Goal: Task Accomplishment & Management: Manage account settings

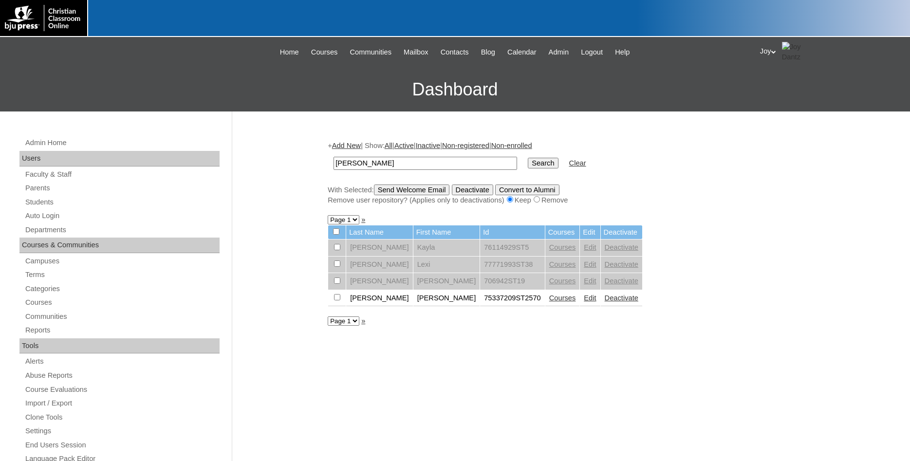
drag, startPoint x: 387, startPoint y: 164, endPoint x: 61, endPoint y: 106, distance: 330.9
click at [334, 157] on input "Ricker" at bounding box center [426, 163] width 184 height 13
type input "[PERSON_NAME]"
click at [528, 158] on input "Search" at bounding box center [543, 163] width 30 height 11
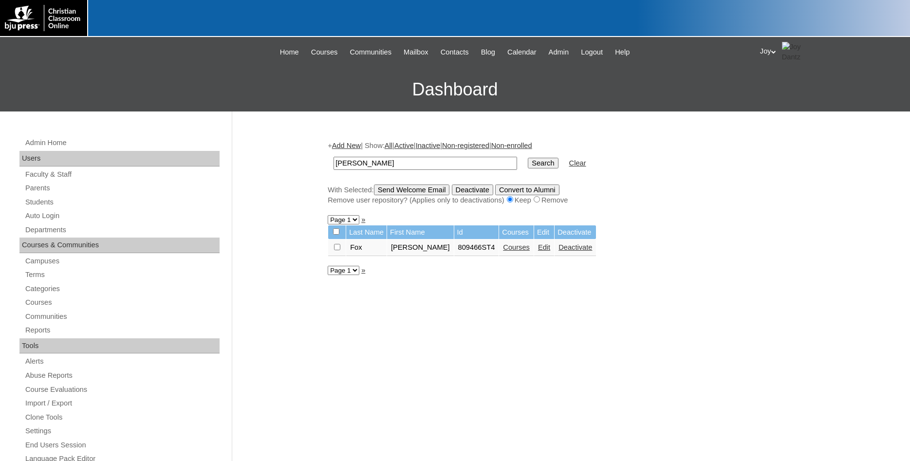
click at [538, 251] on link "Edit" at bounding box center [544, 247] width 12 height 8
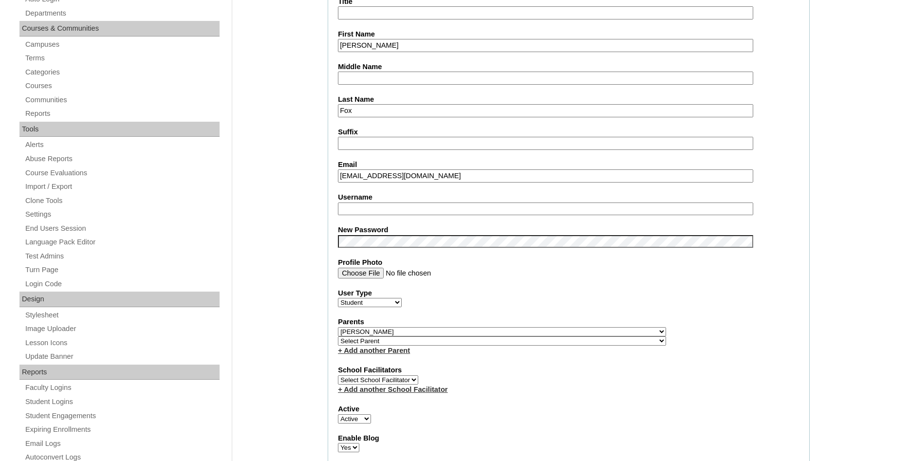
scroll to position [149, 0]
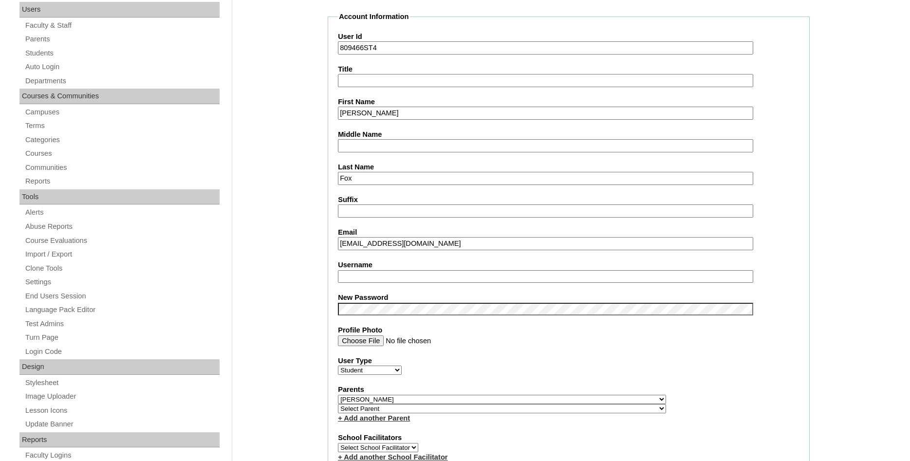
click at [359, 280] on input "Username" at bounding box center [545, 276] width 415 height 13
type input "pfox"
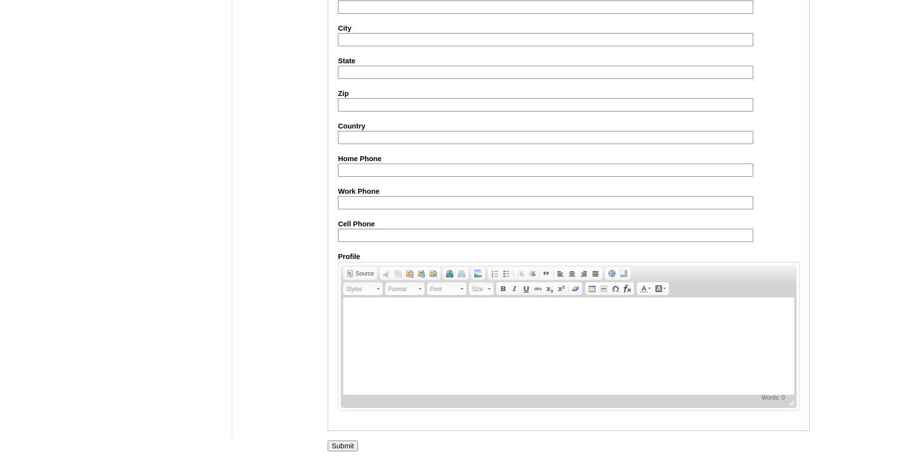
click at [341, 448] on input "Submit" at bounding box center [343, 446] width 30 height 11
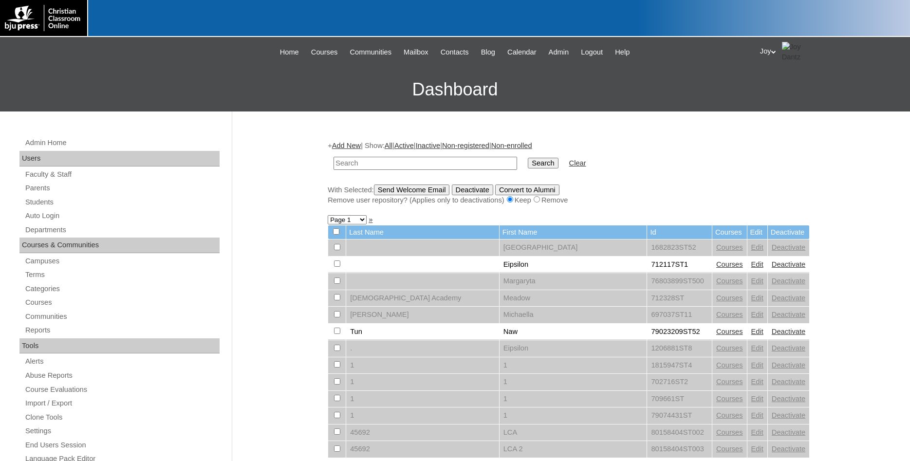
click at [398, 163] on input "text" at bounding box center [426, 163] width 184 height 13
type input "[PERSON_NAME]"
click at [529, 168] on input "Search" at bounding box center [543, 163] width 30 height 11
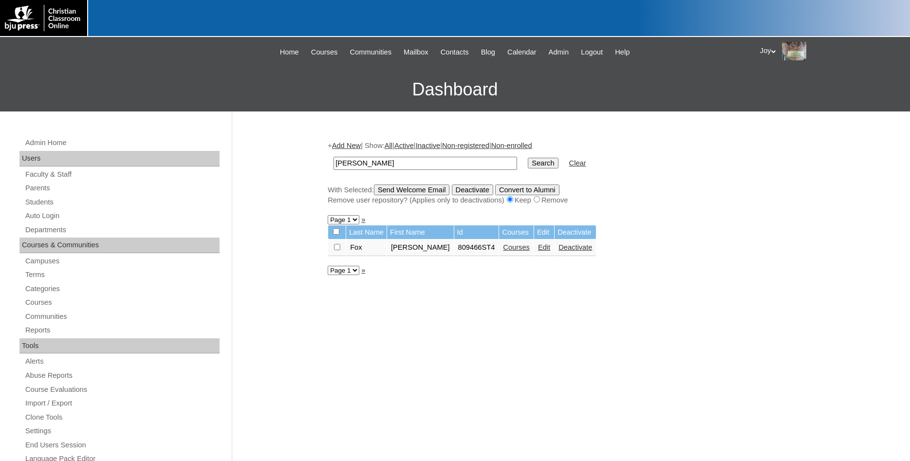
click at [337, 250] on input "checkbox" at bounding box center [337, 247] width 6 height 6
click at [336, 249] on input "checkbox" at bounding box center [337, 247] width 6 height 6
click at [336, 248] on input "checkbox" at bounding box center [337, 247] width 6 height 6
checkbox input "true"
click at [420, 195] on input "Send Welcome Email" at bounding box center [412, 190] width 76 height 11
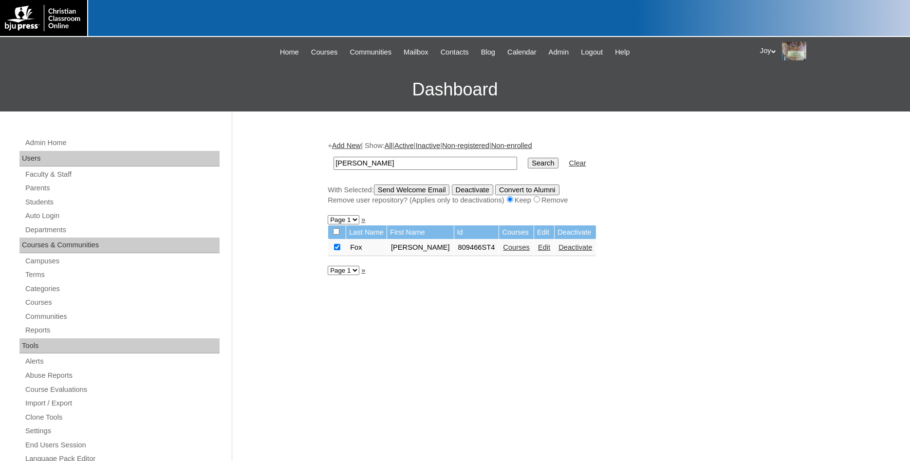
click at [420, 192] on input "Send Welcome Email" at bounding box center [412, 190] width 76 height 11
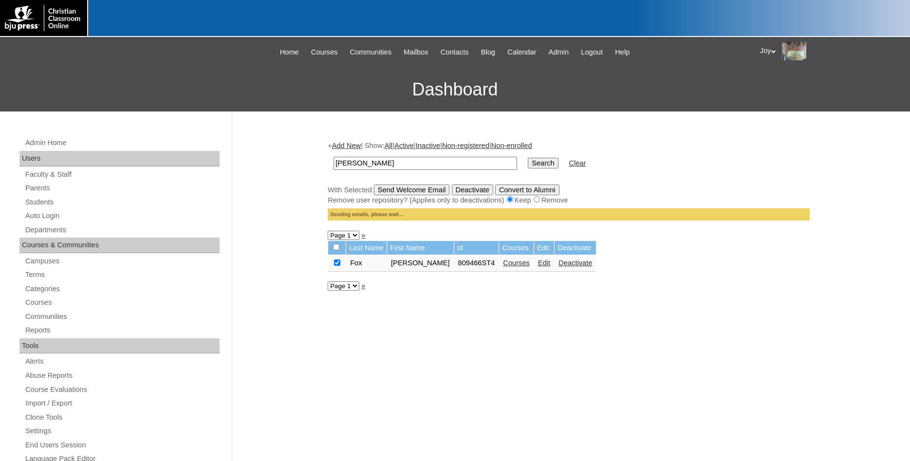
click at [420, 192] on input "Send Welcome Email" at bounding box center [412, 190] width 76 height 11
